Goal: Transaction & Acquisition: Purchase product/service

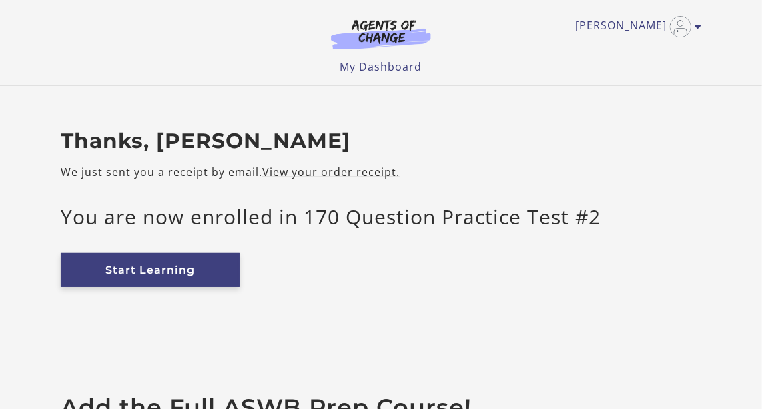
click at [175, 271] on link "Start Learning" at bounding box center [150, 270] width 179 height 34
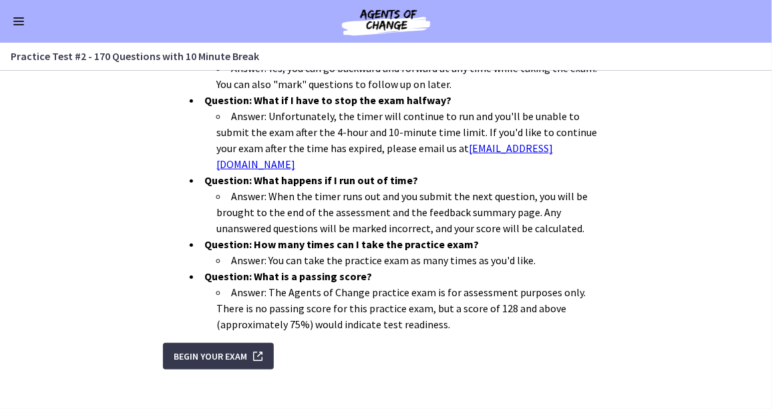
scroll to position [511, 0]
click at [205, 348] on span "Begin Your Exam" at bounding box center [210, 356] width 73 height 16
